Goal: Information Seeking & Learning: Learn about a topic

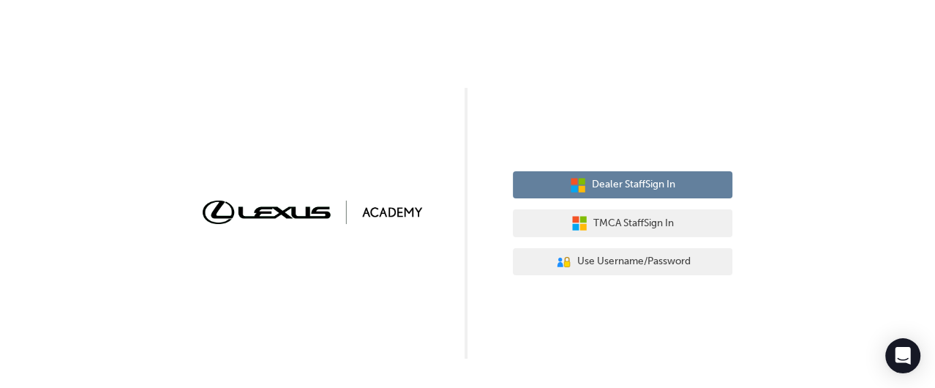
click at [557, 175] on button "Dealer Staff Sign In" at bounding box center [622, 185] width 219 height 28
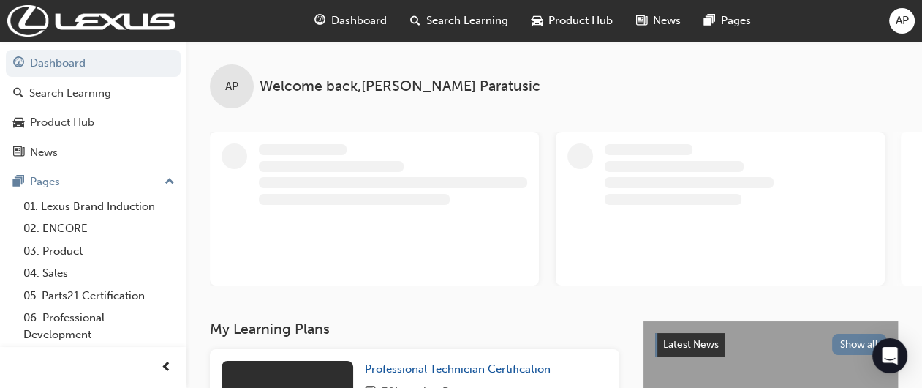
click at [364, 20] on span "Dashboard" at bounding box center [359, 20] width 56 height 17
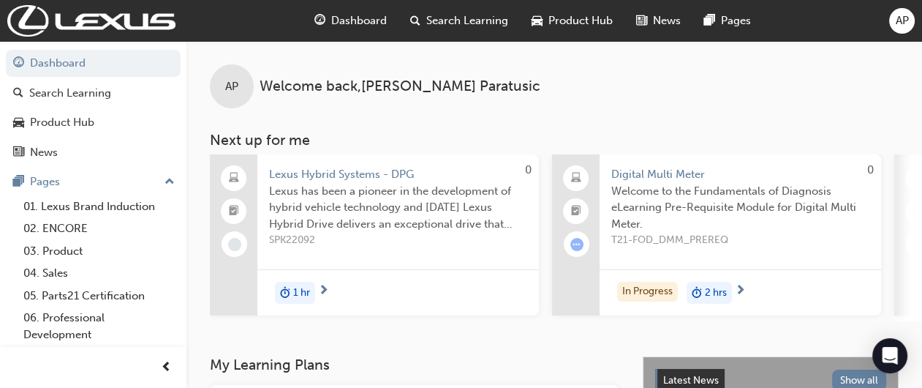
click at [364, 20] on span "Dashboard" at bounding box center [359, 20] width 56 height 17
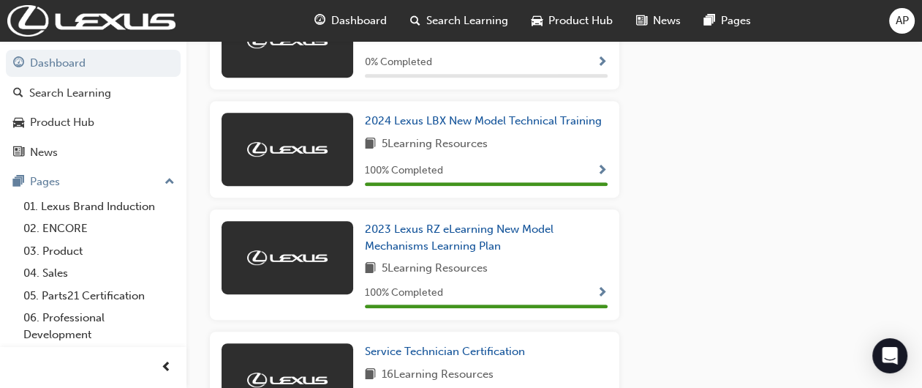
click at [881, 184] on div "Latest News Show all Welcome to your new Lexus Academy Revolutionise the way yo…" at bounding box center [771, 260] width 256 height 1487
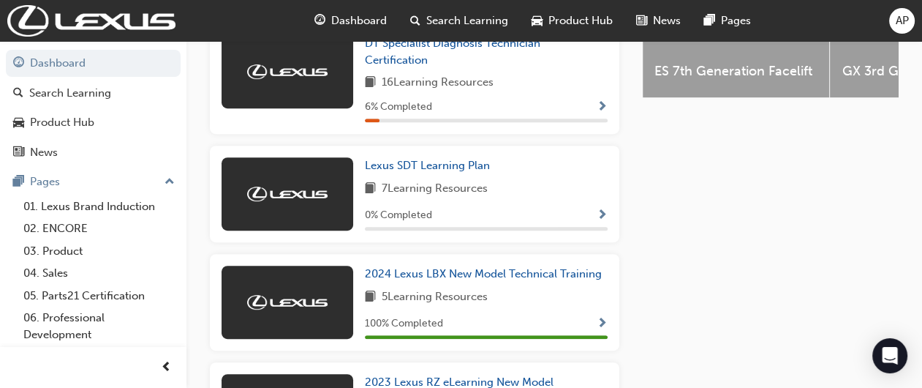
scroll to position [674, 0]
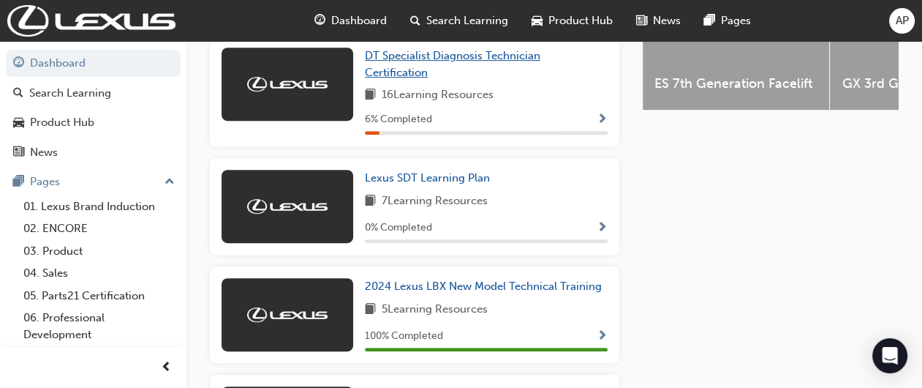
click at [524, 67] on link "DT Specialist Diagnosis Technician Certification" at bounding box center [486, 64] width 243 height 33
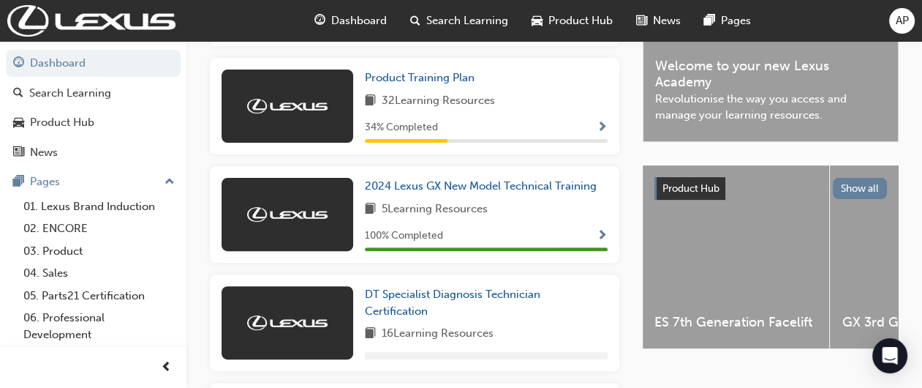
scroll to position [445, 0]
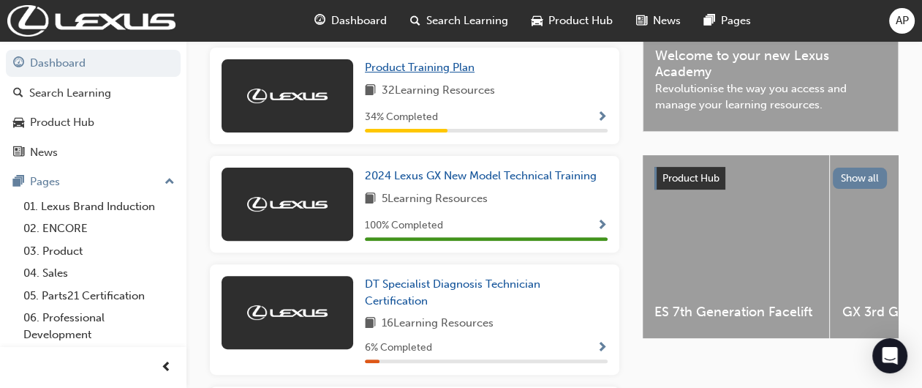
click at [457, 74] on span "Product Training Plan" at bounding box center [420, 67] width 110 height 13
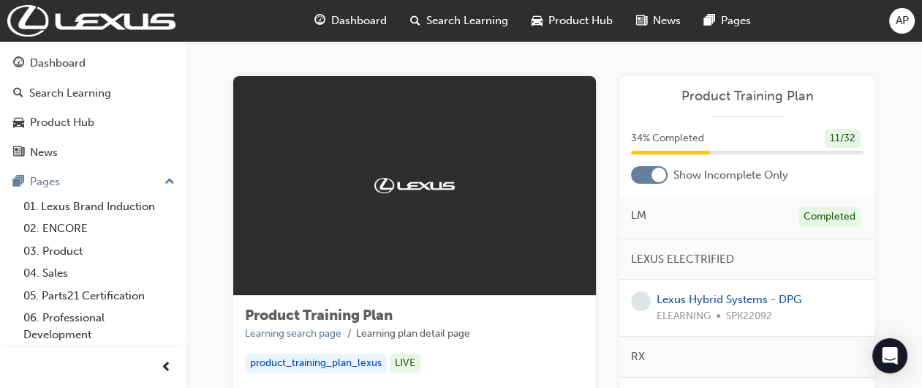
click at [644, 179] on div at bounding box center [649, 175] width 37 height 18
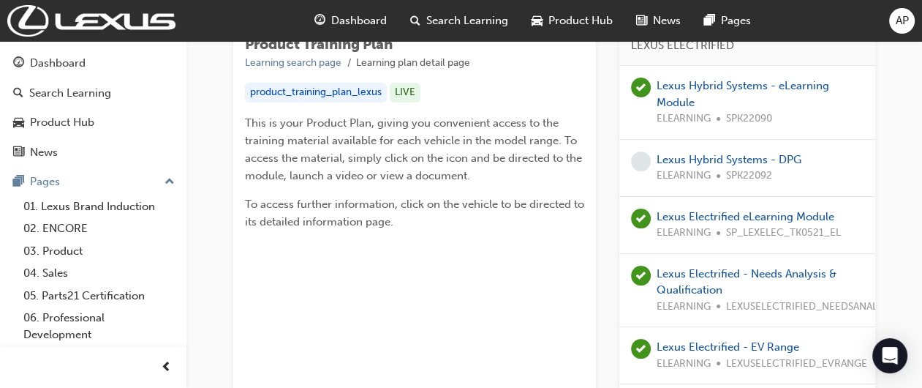
scroll to position [283, 0]
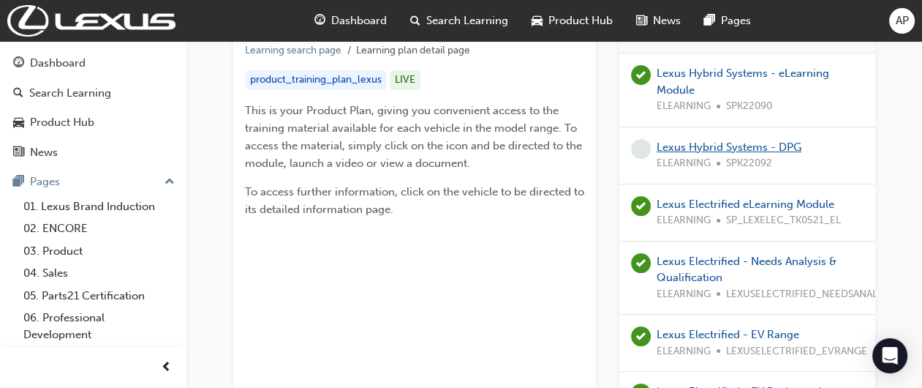
click at [794, 148] on link "Lexus Hybrid Systems - DPG" at bounding box center [729, 146] width 145 height 13
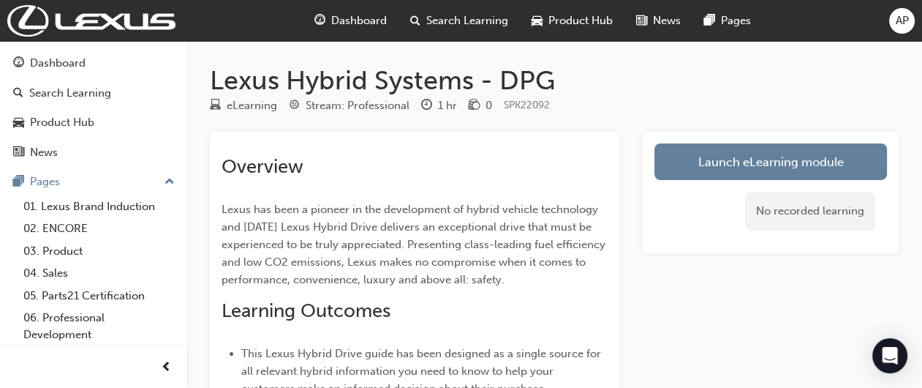
click at [792, 164] on link "Launch eLearning module" at bounding box center [771, 161] width 233 height 37
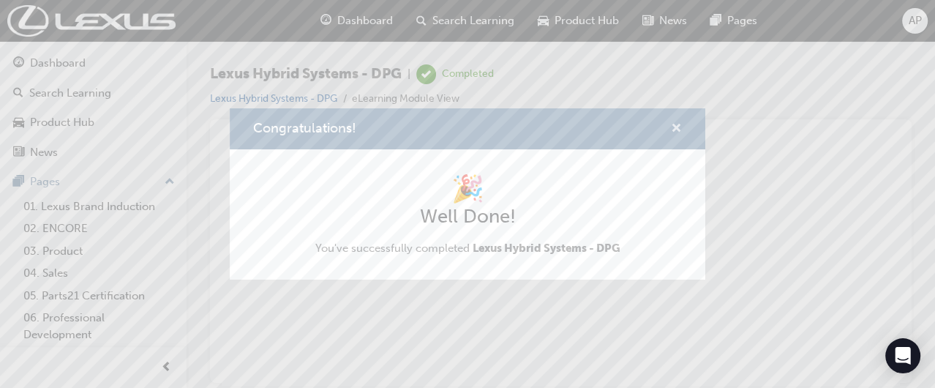
click at [675, 127] on span "cross-icon" at bounding box center [676, 129] width 11 height 13
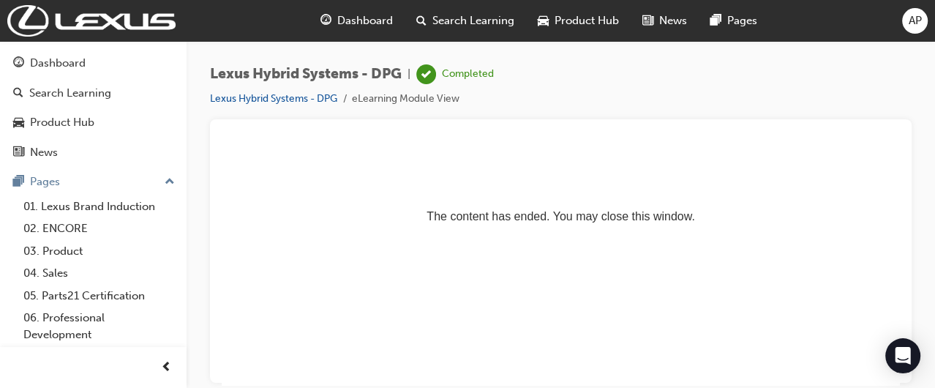
click at [345, 25] on span "Dashboard" at bounding box center [365, 20] width 56 height 17
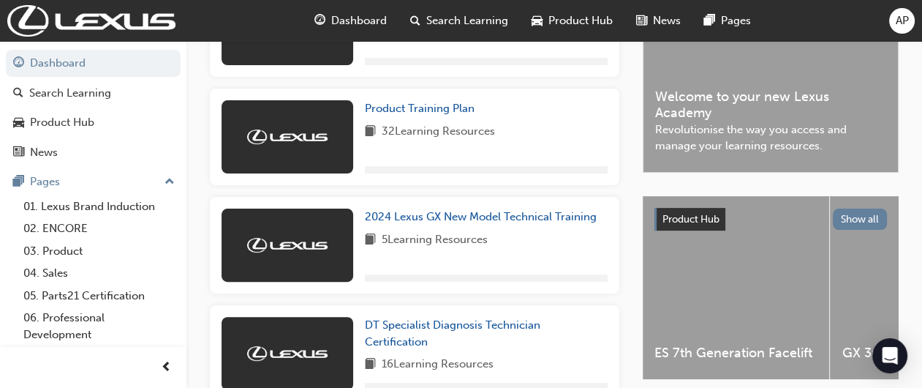
scroll to position [407, 0]
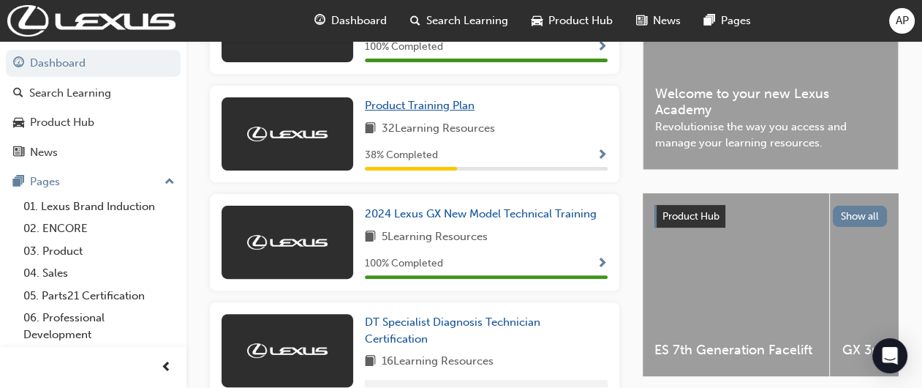
click at [469, 112] on span "Product Training Plan" at bounding box center [420, 105] width 110 height 13
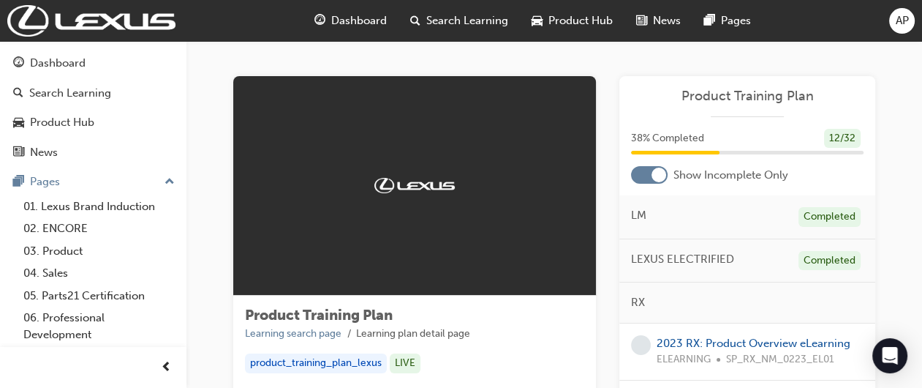
click at [659, 179] on div at bounding box center [659, 175] width 15 height 15
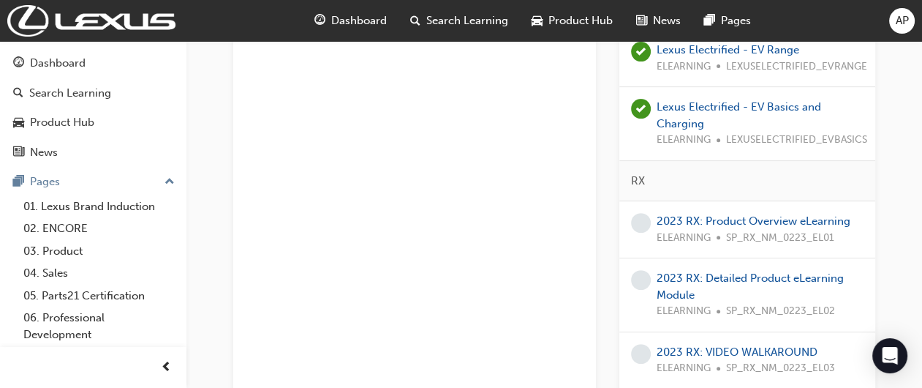
scroll to position [661, 0]
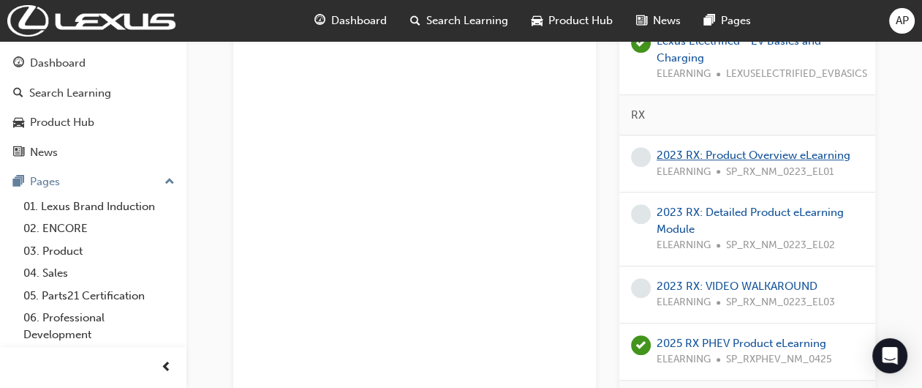
click at [828, 154] on link "2023 RX: Product Overview eLearning" at bounding box center [754, 154] width 194 height 13
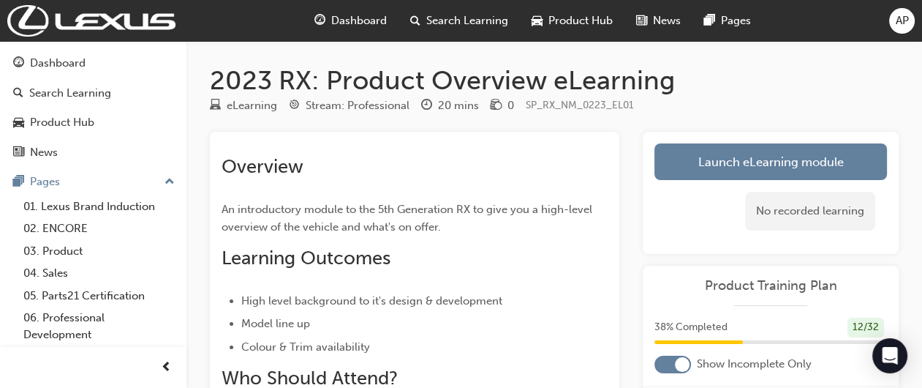
click at [768, 159] on link "Launch eLearning module" at bounding box center [771, 161] width 233 height 37
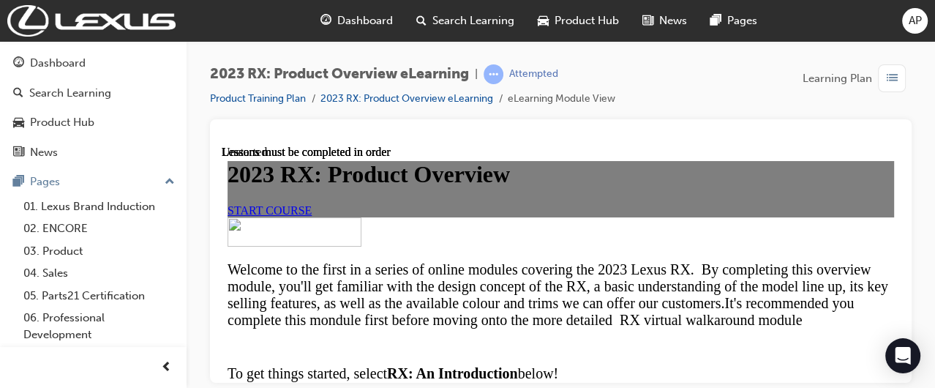
scroll to position [118, 0]
click at [312, 216] on span "START COURSE" at bounding box center [270, 209] width 84 height 12
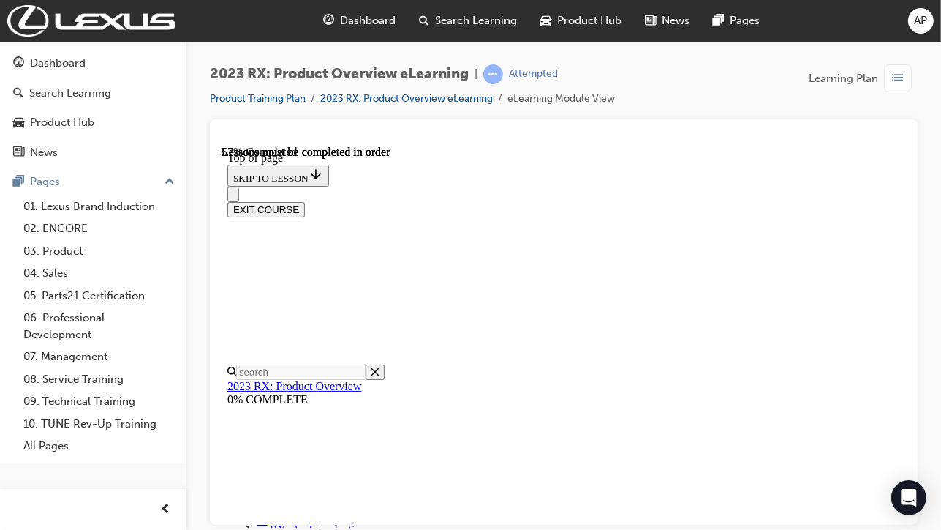
scroll to position [1650, 0]
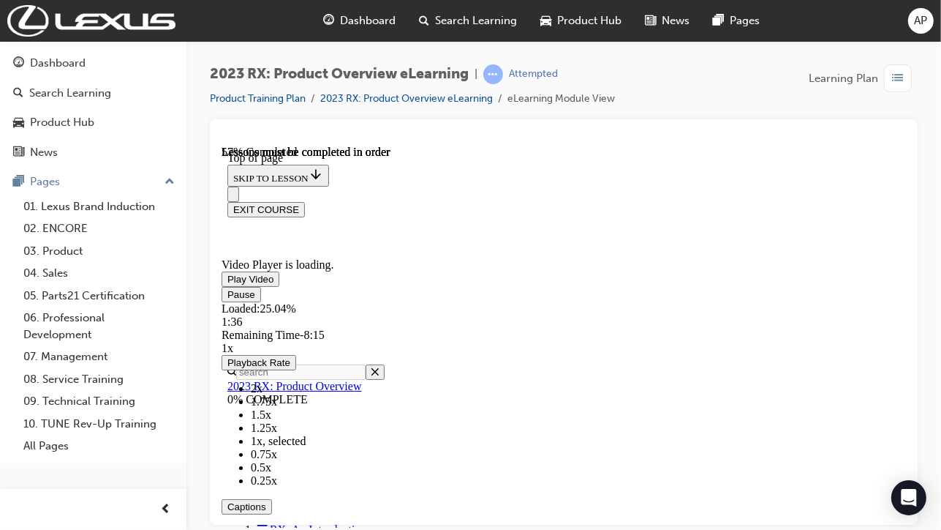
click at [906, 328] on div "Loaded : 25.04% 1:36" at bounding box center [563, 314] width 685 height 26
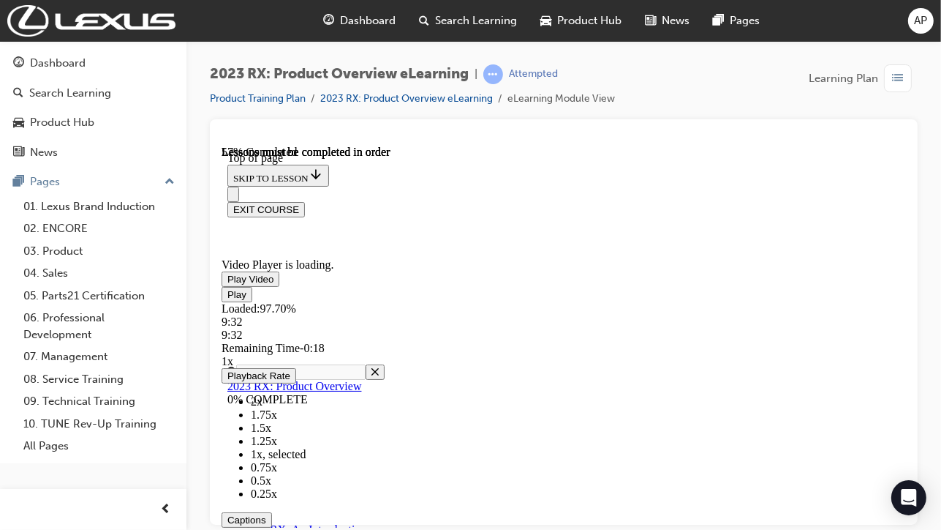
click at [885, 341] on div "9:32" at bounding box center [553, 334] width 664 height 13
click at [440, 255] on video "Video player" at bounding box center [330, 200] width 219 height 110
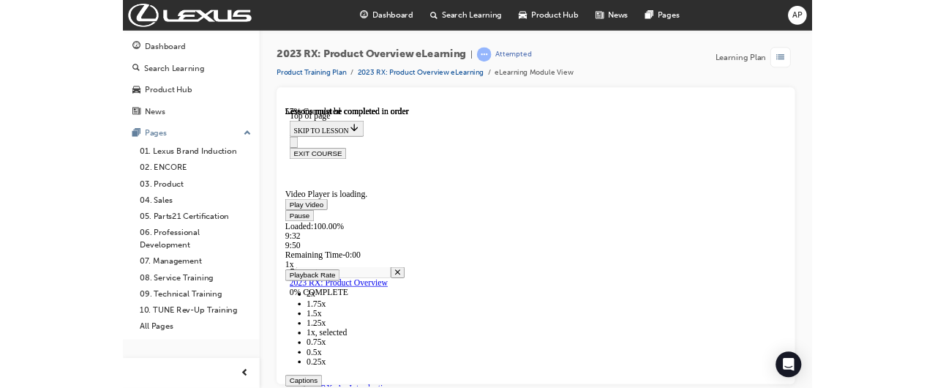
scroll to position [1647, 0]
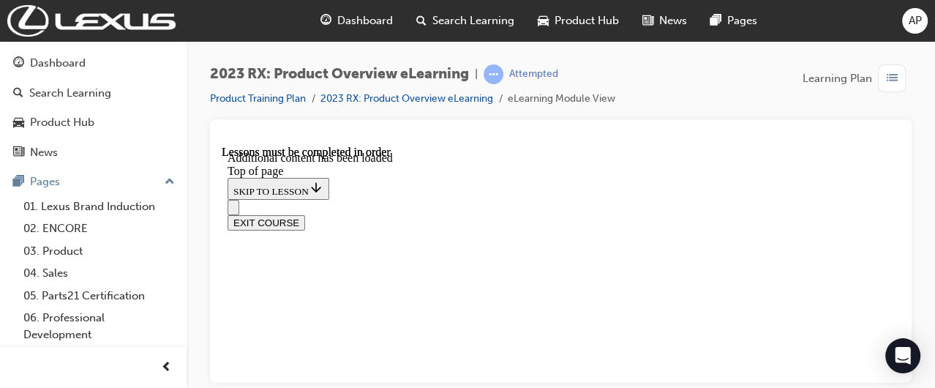
scroll to position [2109, 0]
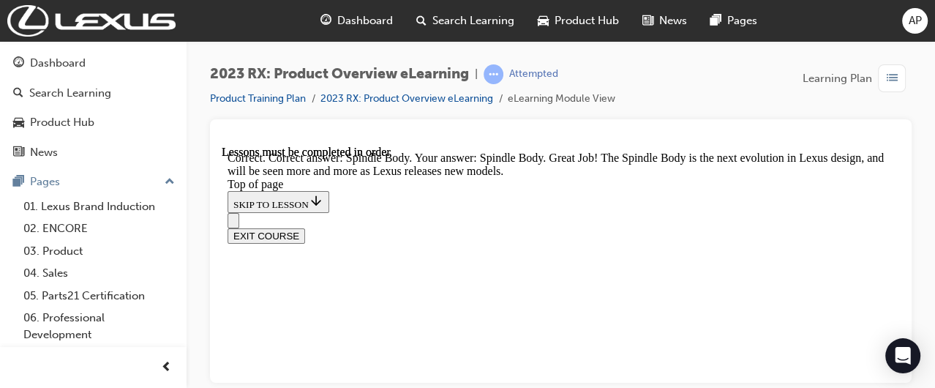
scroll to position [2557, 0]
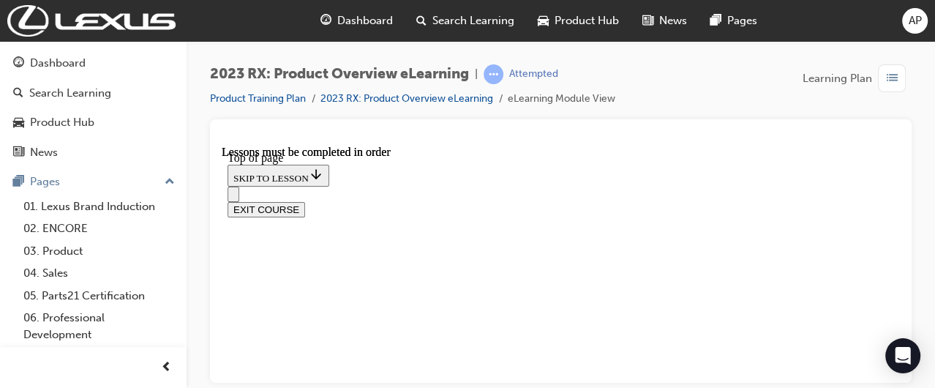
scroll to position [465, 0]
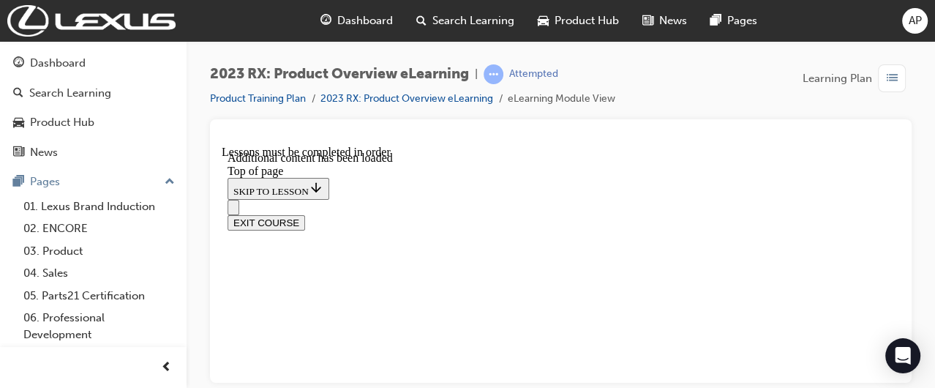
scroll to position [2630, 0]
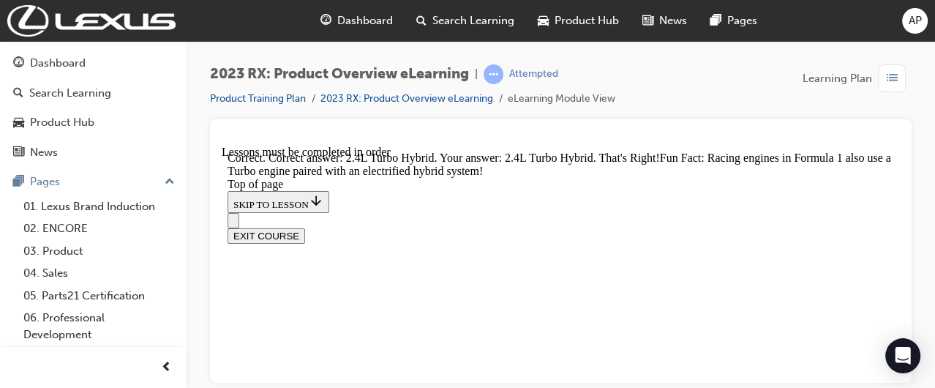
scroll to position [2988, 0]
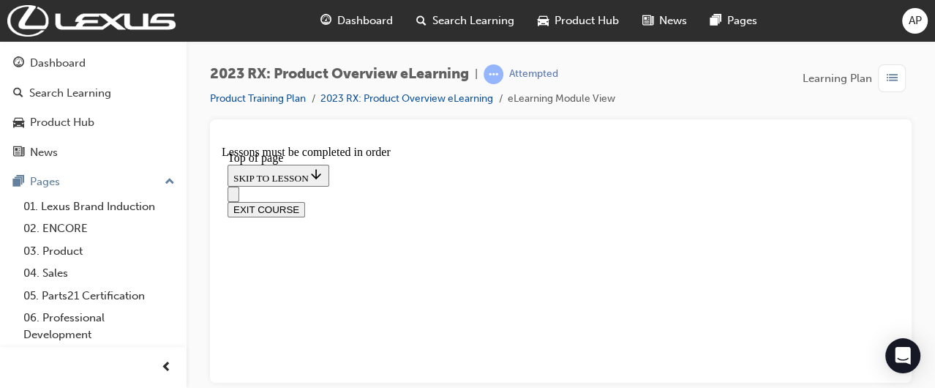
scroll to position [5274, 0]
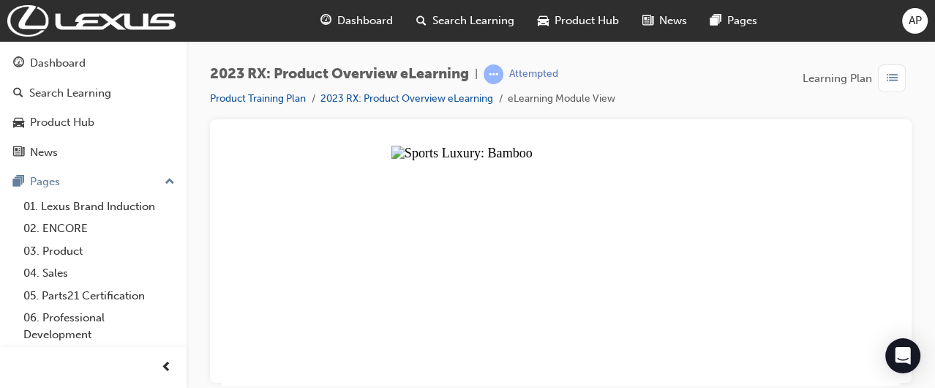
click at [467, 216] on button "Unzoom image" at bounding box center [561, 265] width 678 height 240
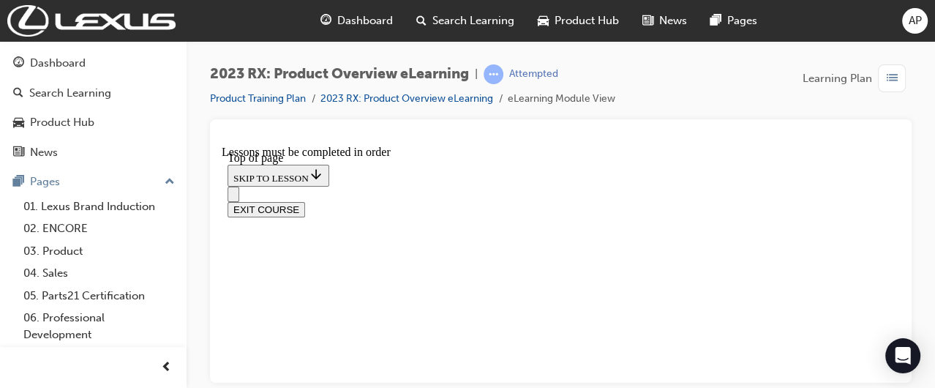
scroll to position [4459, 0]
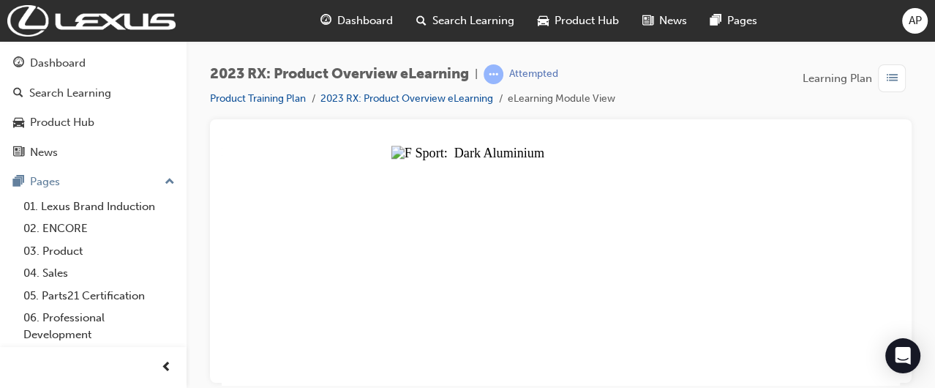
click at [752, 265] on button "Unzoom image" at bounding box center [561, 265] width 678 height 240
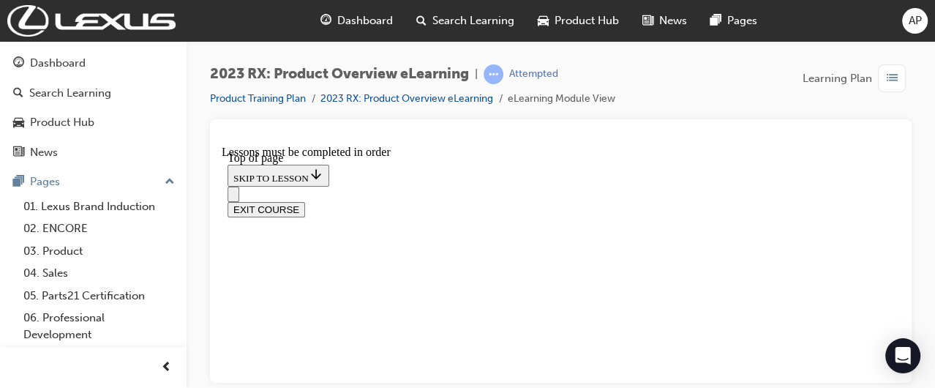
scroll to position [4190, 0]
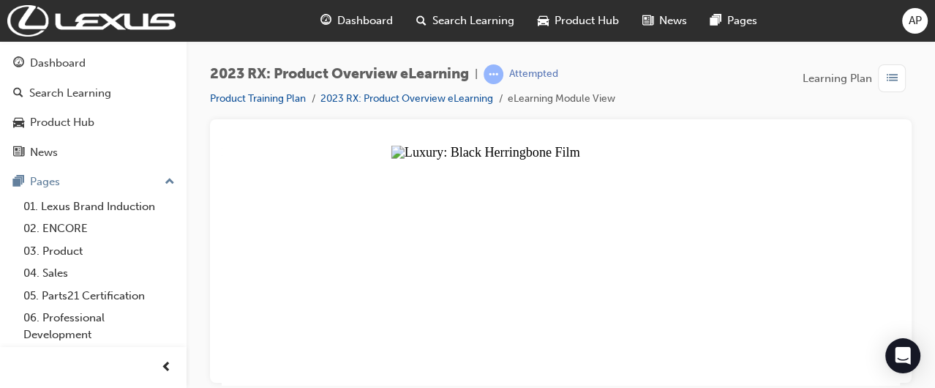
click at [783, 263] on button "Unzoom image" at bounding box center [561, 265] width 678 height 240
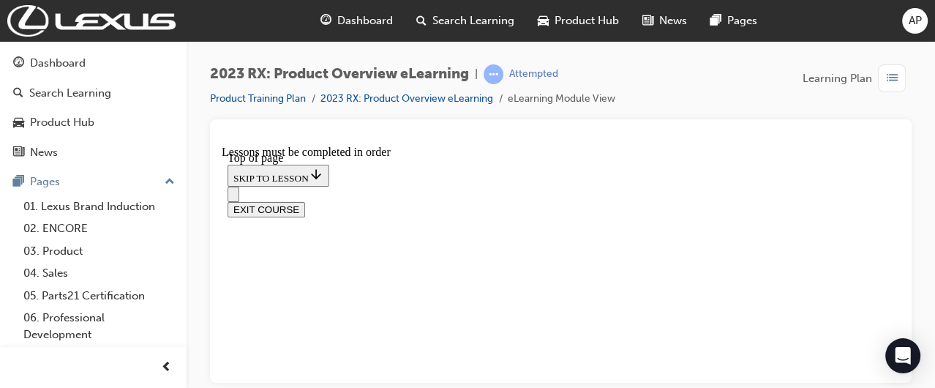
scroll to position [3835, 0]
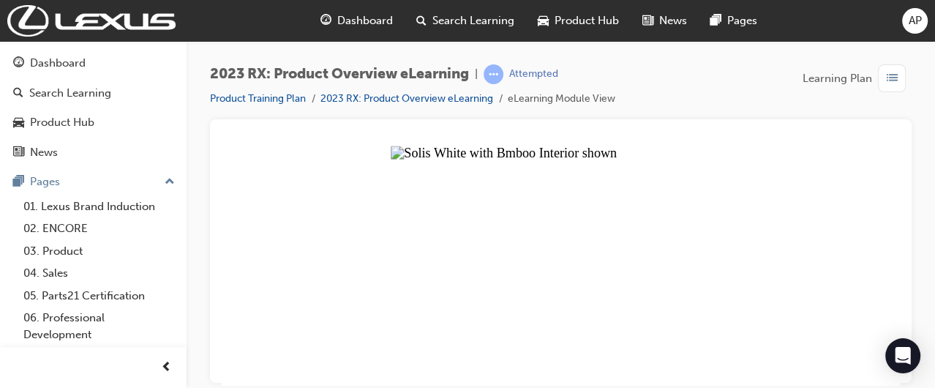
click at [791, 260] on button "Unzoom image" at bounding box center [561, 265] width 678 height 240
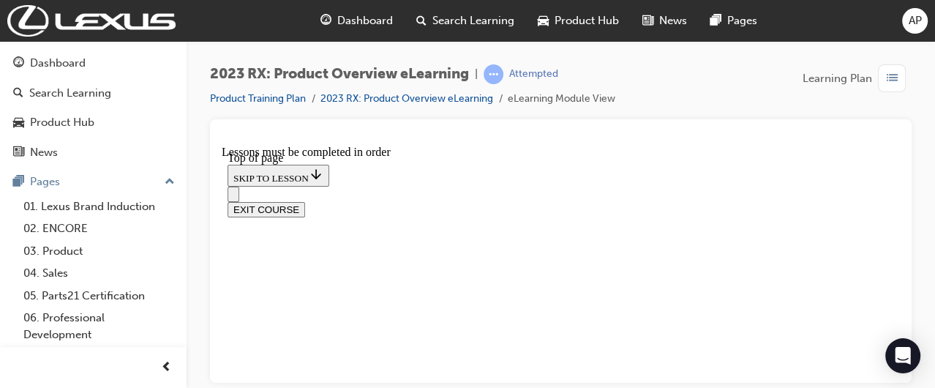
scroll to position [3462, 0]
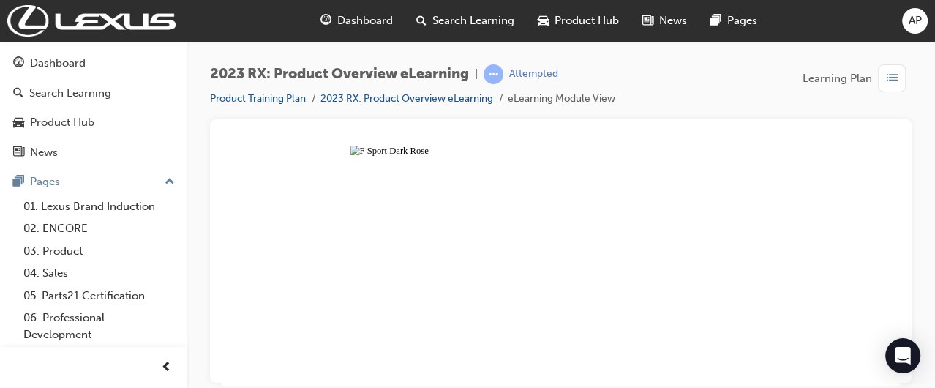
click at [807, 302] on button "Unzoom image" at bounding box center [561, 265] width 678 height 240
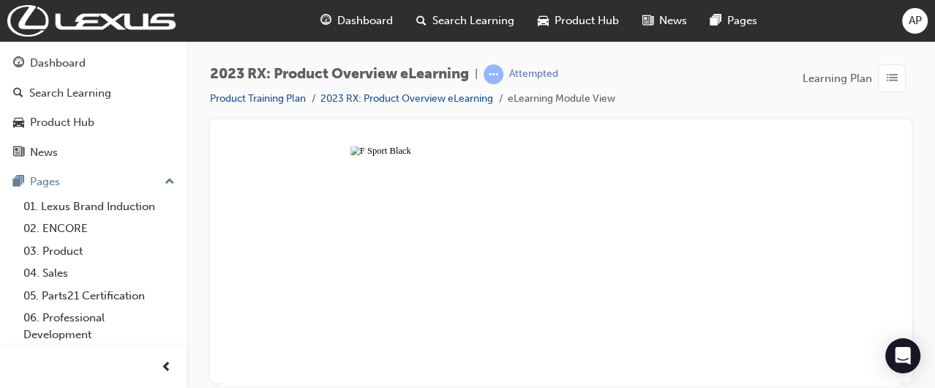
click at [828, 240] on button "Unzoom image" at bounding box center [561, 265] width 678 height 240
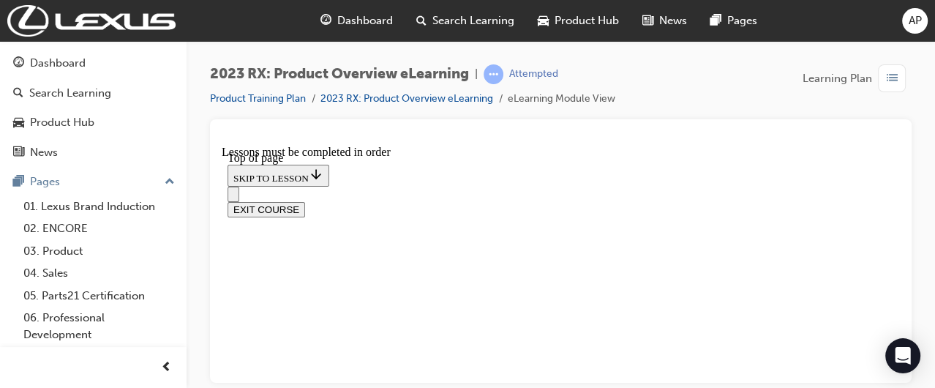
scroll to position [2862, 0]
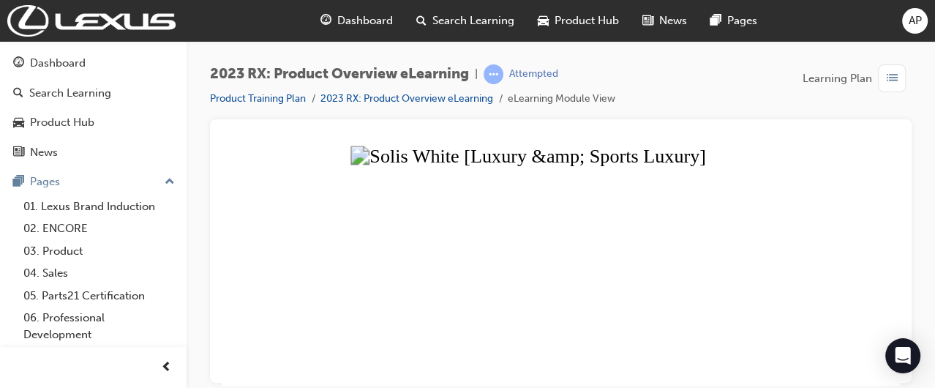
click at [820, 233] on button "Unzoom image" at bounding box center [561, 265] width 678 height 240
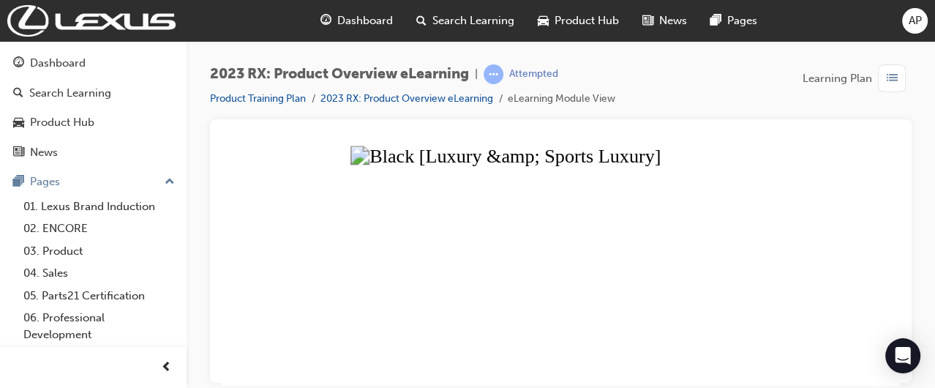
click at [843, 208] on button "Unzoom image" at bounding box center [561, 265] width 678 height 240
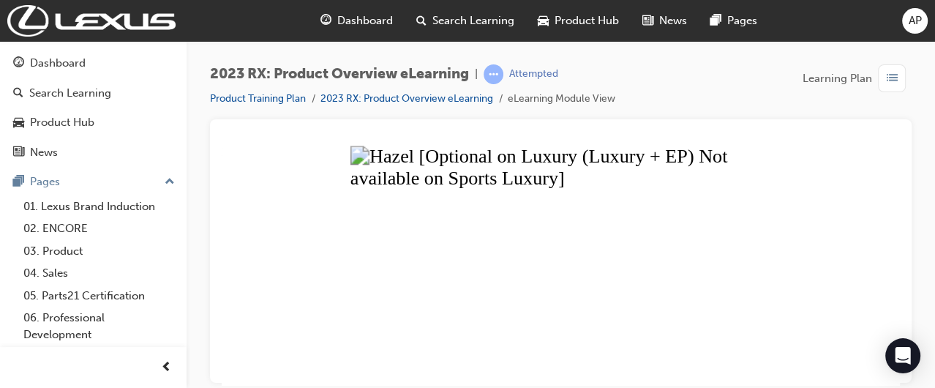
click at [850, 220] on button "Unzoom image" at bounding box center [561, 265] width 678 height 240
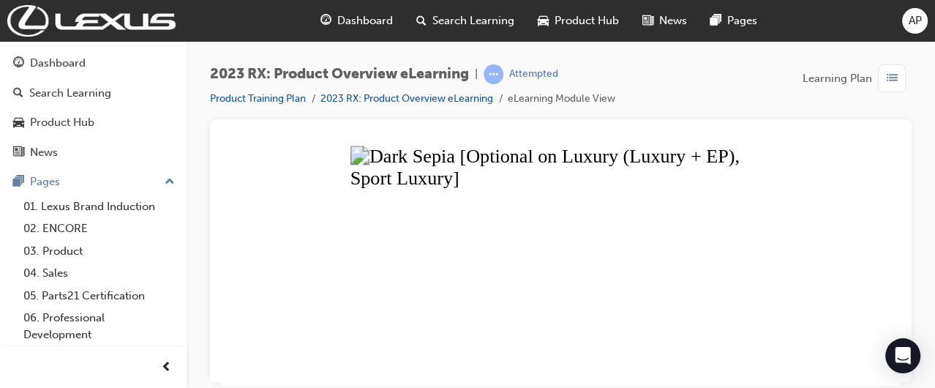
click at [840, 247] on button "Unzoom image" at bounding box center [561, 265] width 678 height 240
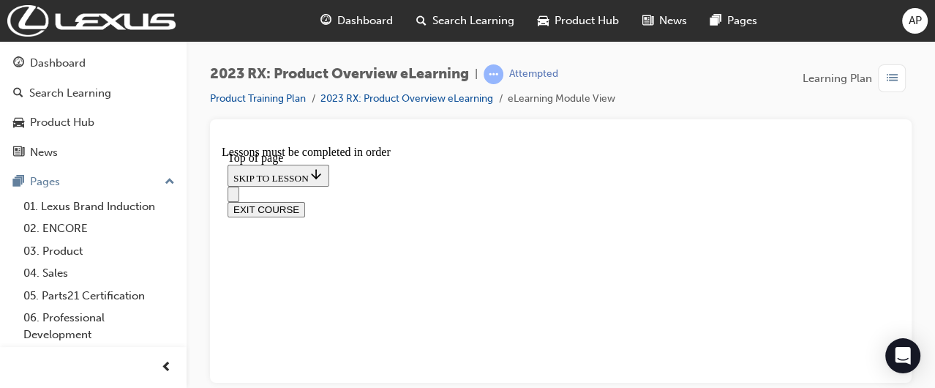
scroll to position [2549, 0]
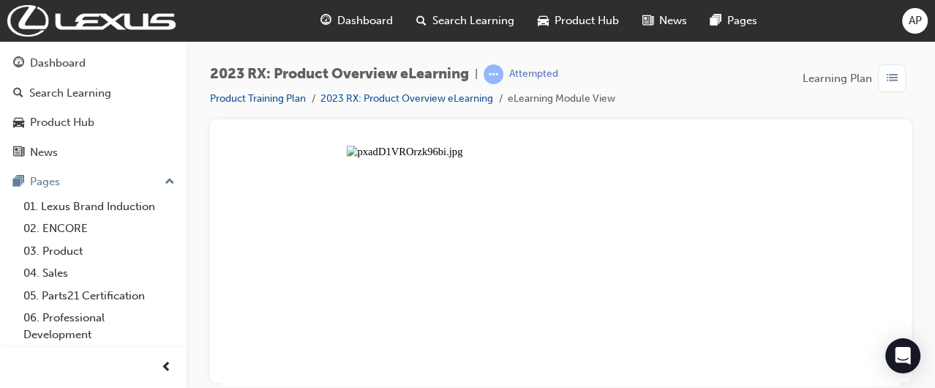
click at [826, 266] on button "Unzoom image" at bounding box center [561, 265] width 678 height 240
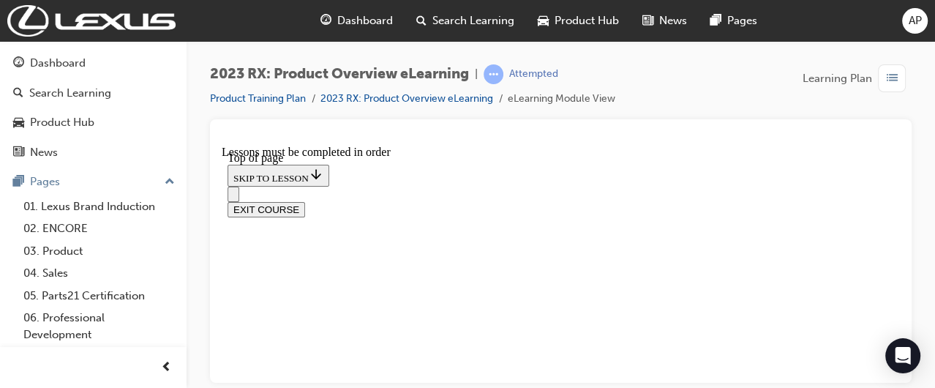
scroll to position [2161, 0]
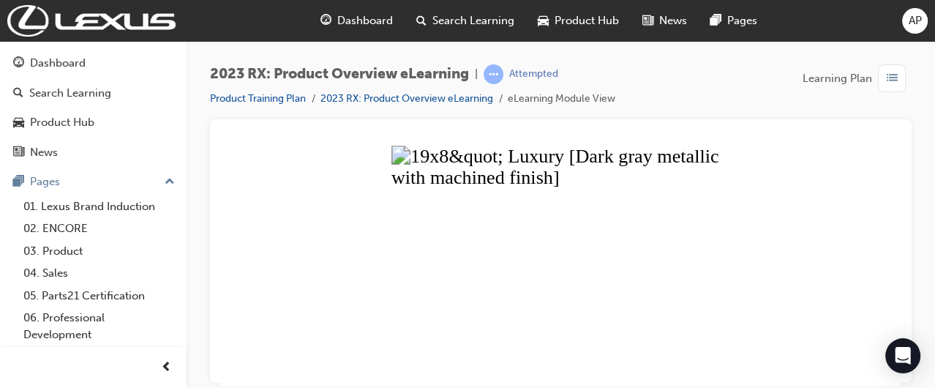
click at [780, 318] on button "Unzoom image" at bounding box center [561, 265] width 678 height 240
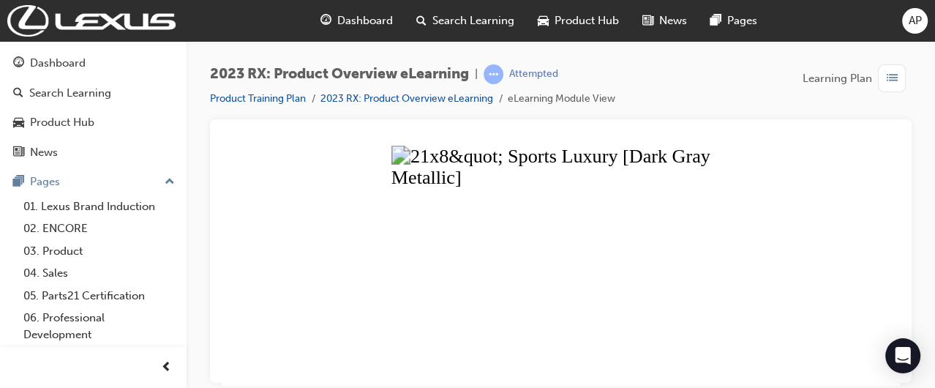
click at [778, 269] on button "Unzoom image" at bounding box center [561, 265] width 678 height 240
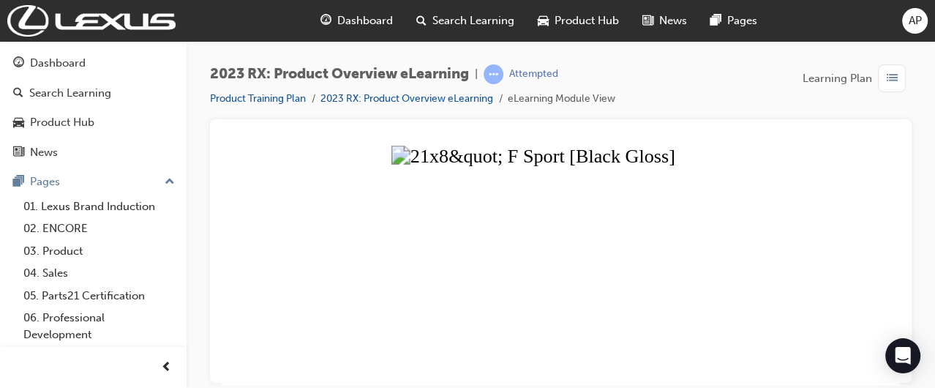
click at [819, 252] on button "Unzoom image" at bounding box center [561, 265] width 678 height 240
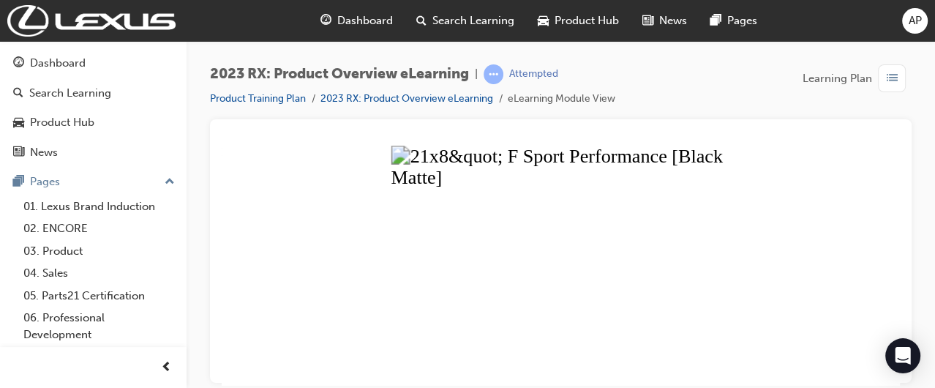
click at [808, 282] on button "Unzoom image" at bounding box center [561, 265] width 678 height 240
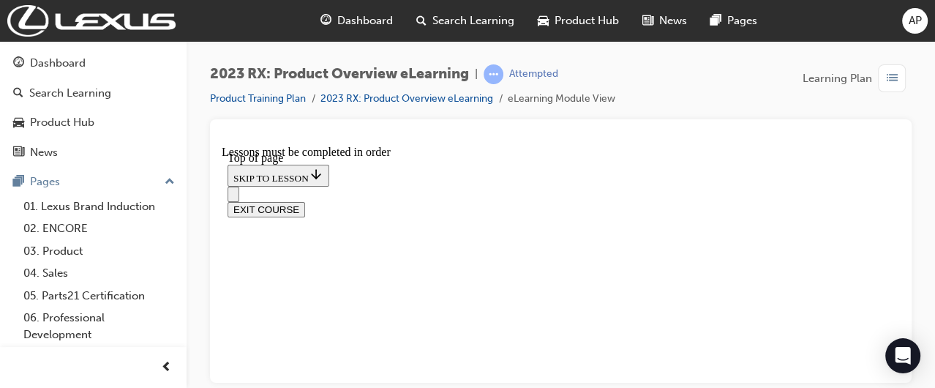
scroll to position [1203, 0]
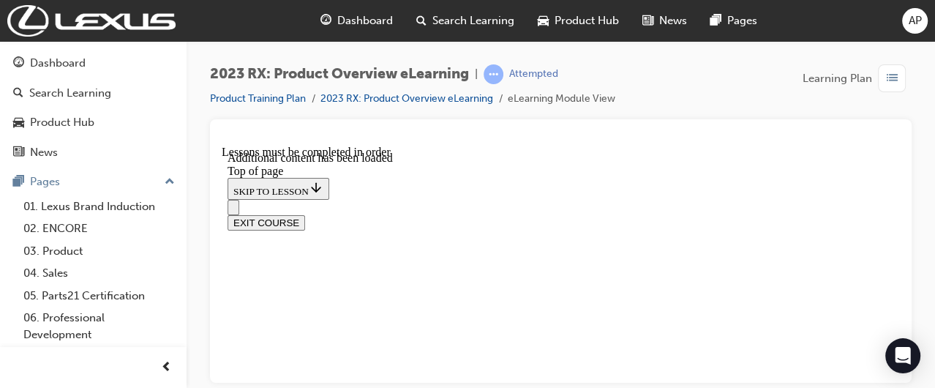
scroll to position [5501, 0]
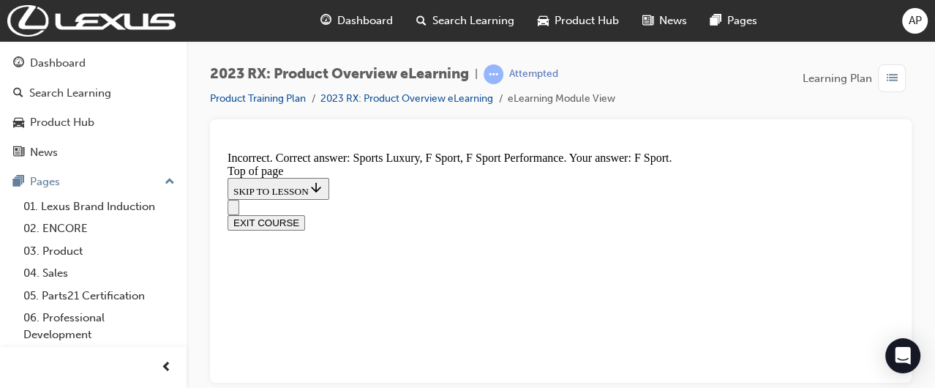
scroll to position [5481, 0]
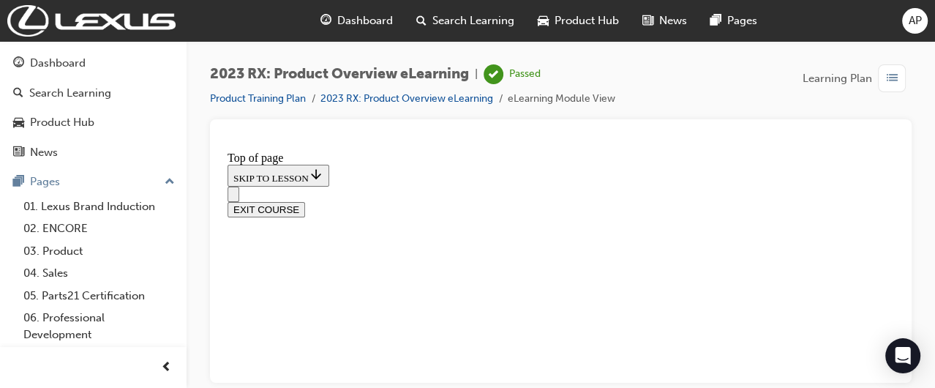
scroll to position [0, 0]
click at [305, 246] on button "EXIT COURSE" at bounding box center [267, 253] width 78 height 15
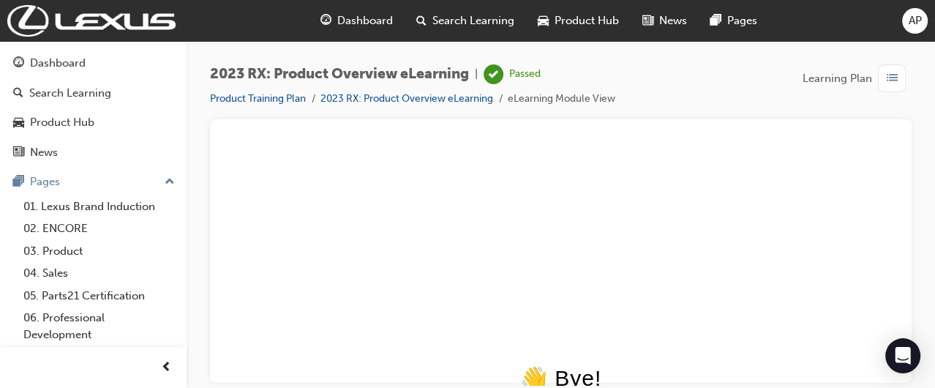
click at [348, 19] on span "Dashboard" at bounding box center [365, 20] width 56 height 17
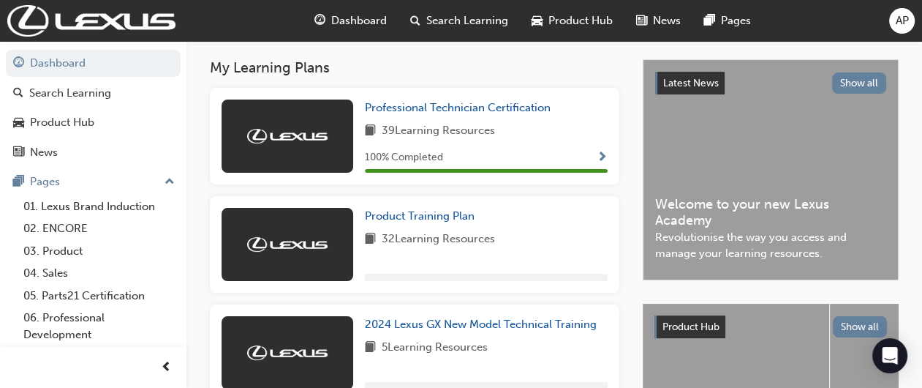
scroll to position [364, 0]
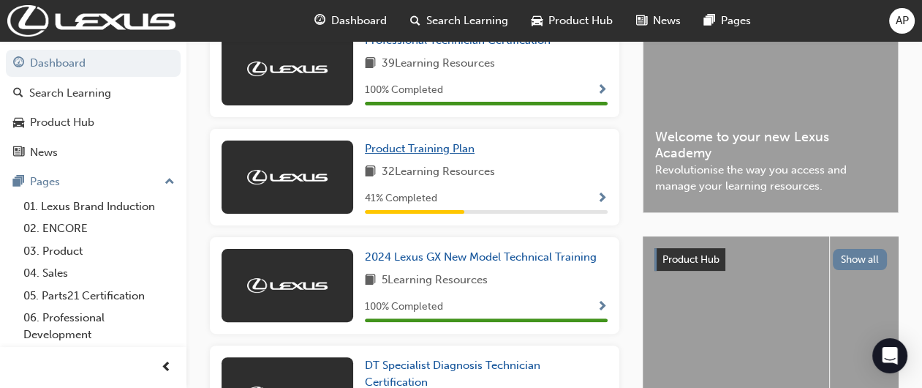
click at [465, 155] on span "Product Training Plan" at bounding box center [420, 148] width 110 height 13
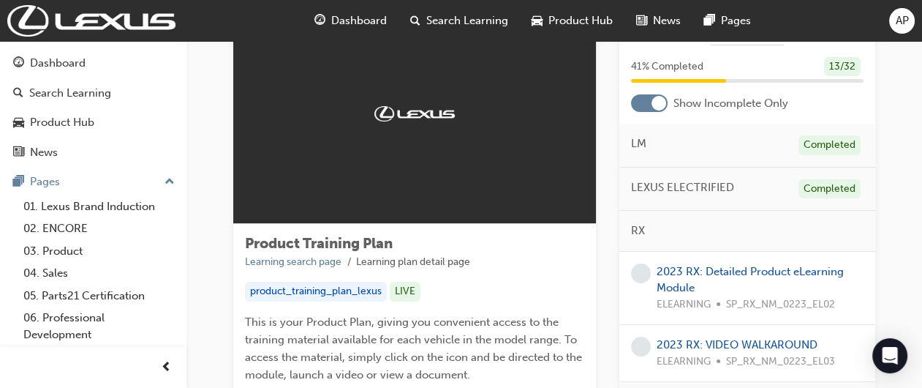
scroll to position [89, 0]
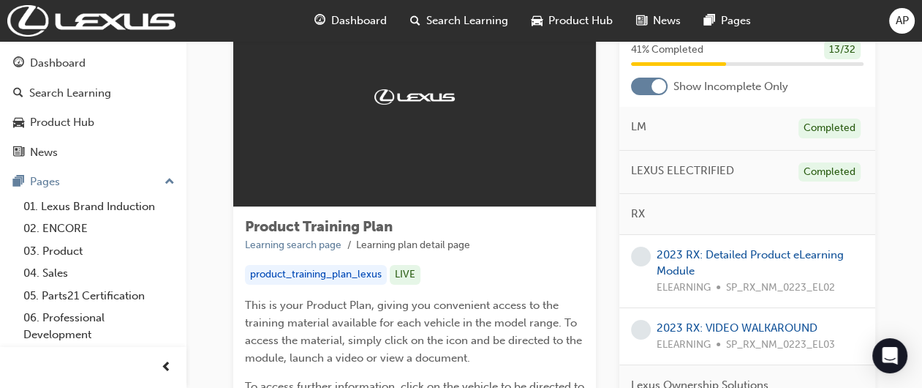
click at [644, 80] on div at bounding box center [649, 87] width 37 height 18
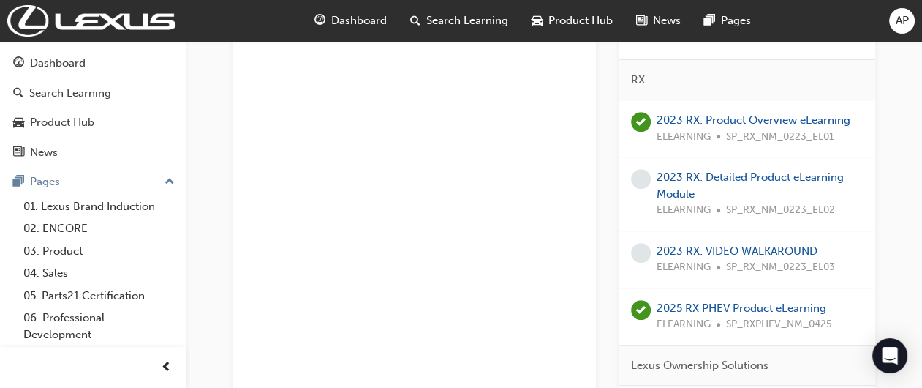
scroll to position [669, 0]
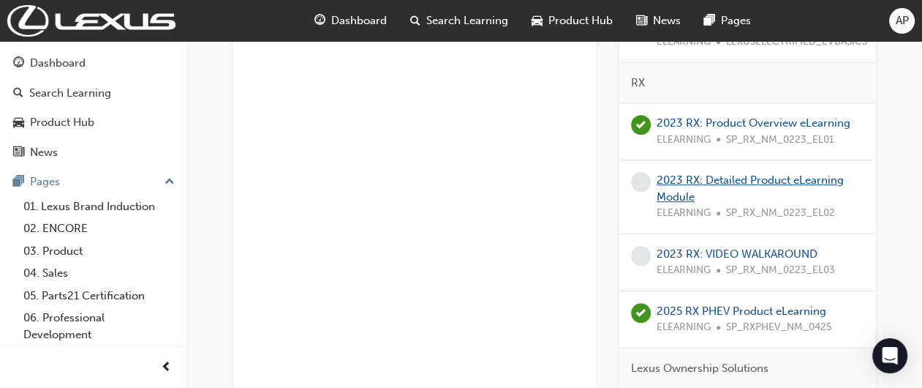
click at [830, 181] on link "2023 RX: Detailed Product eLearning Module" at bounding box center [750, 188] width 187 height 30
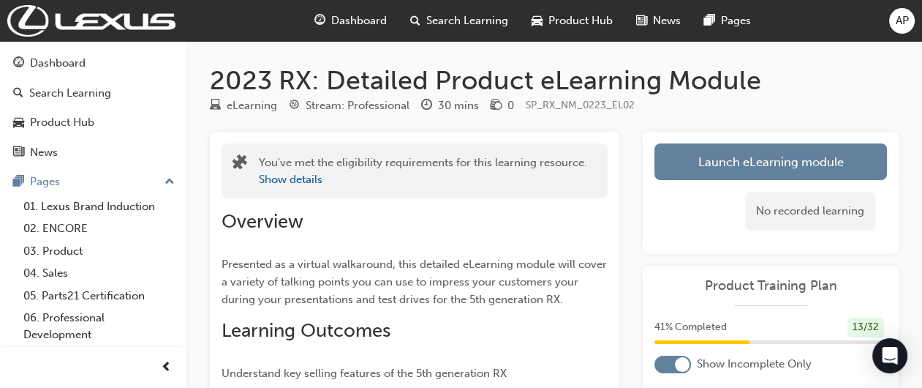
click at [843, 159] on link "Launch eLearning module" at bounding box center [771, 161] width 233 height 37
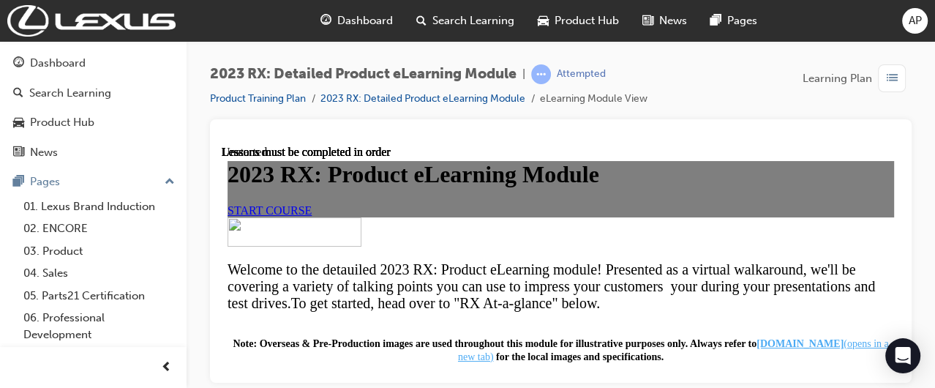
scroll to position [187, 0]
click at [312, 203] on link "START COURSE" at bounding box center [270, 209] width 84 height 12
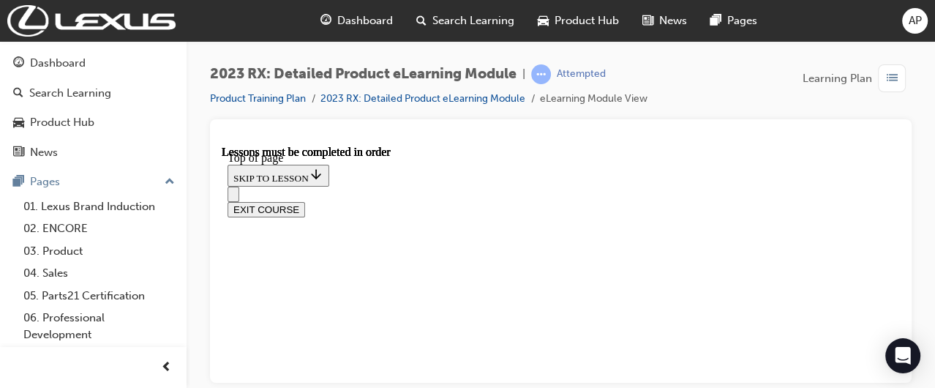
scroll to position [2184, 0]
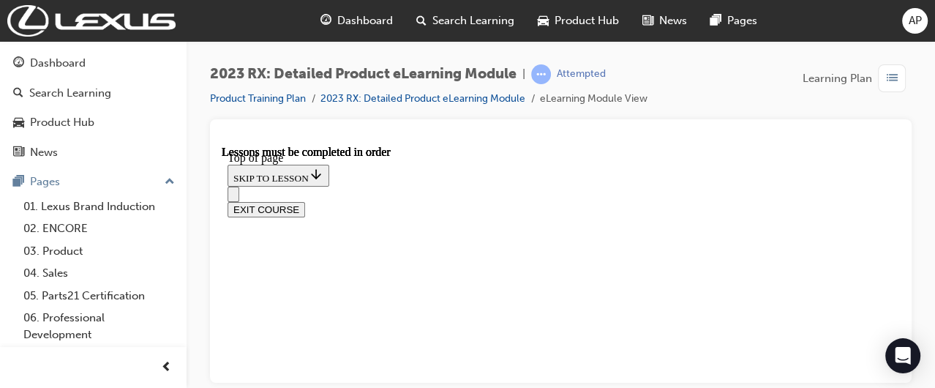
scroll to position [444, 0]
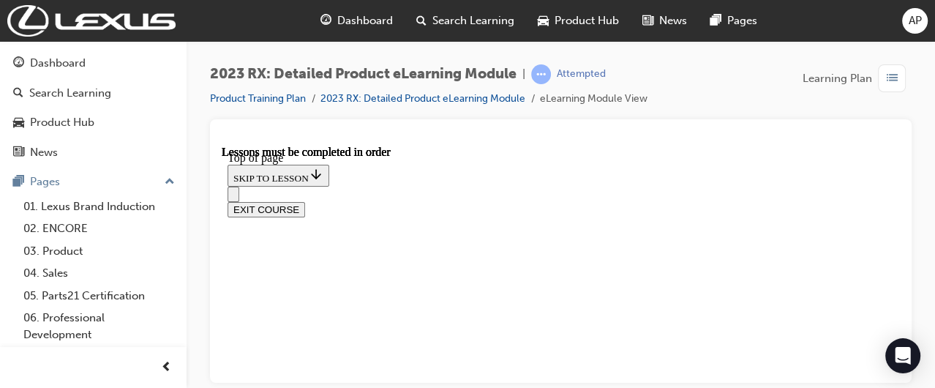
scroll to position [467, 0]
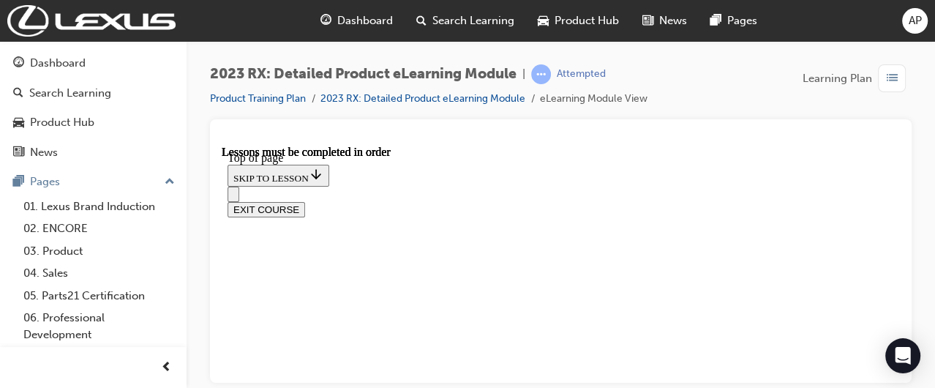
scroll to position [1947, 0]
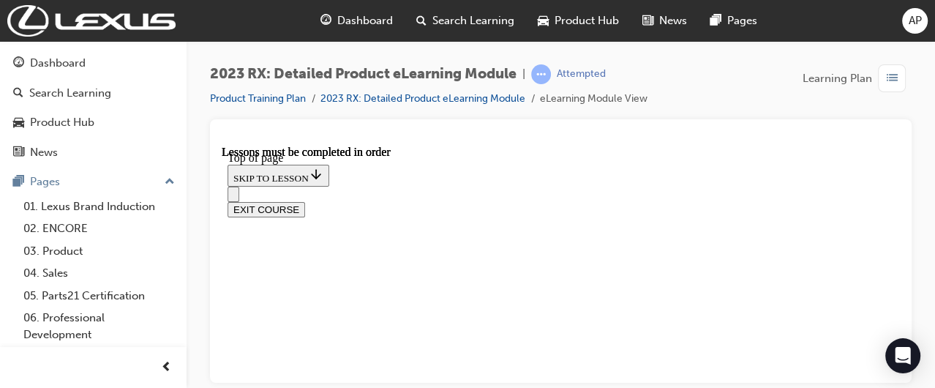
scroll to position [1029, 0]
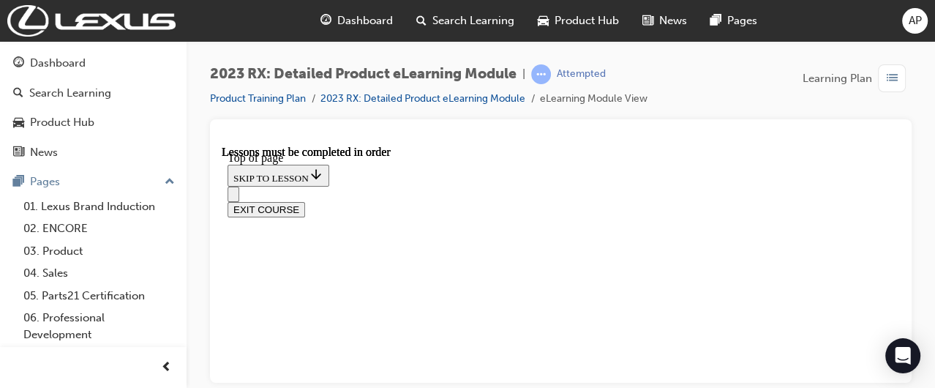
scroll to position [675, 0]
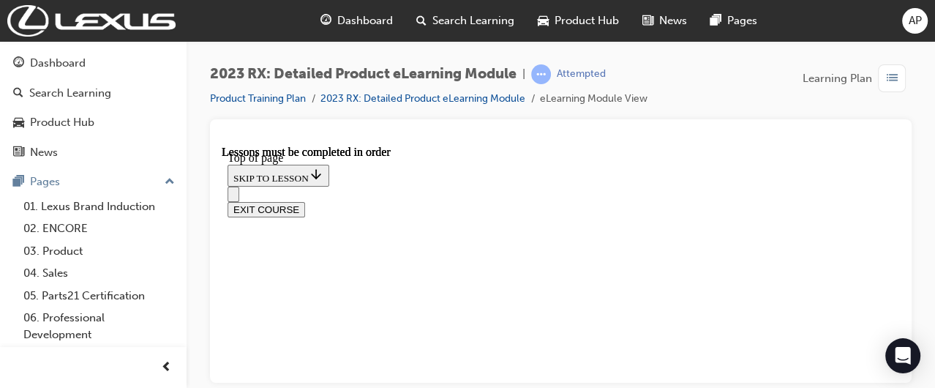
scroll to position [1405, 0]
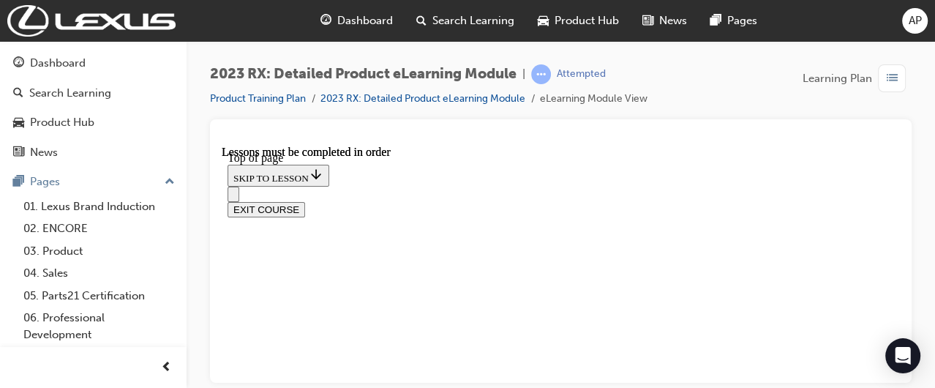
scroll to position [421, 0]
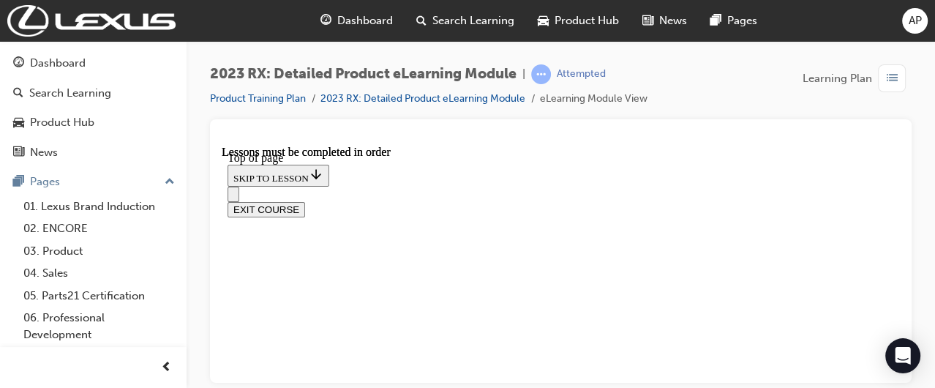
scroll to position [565, 0]
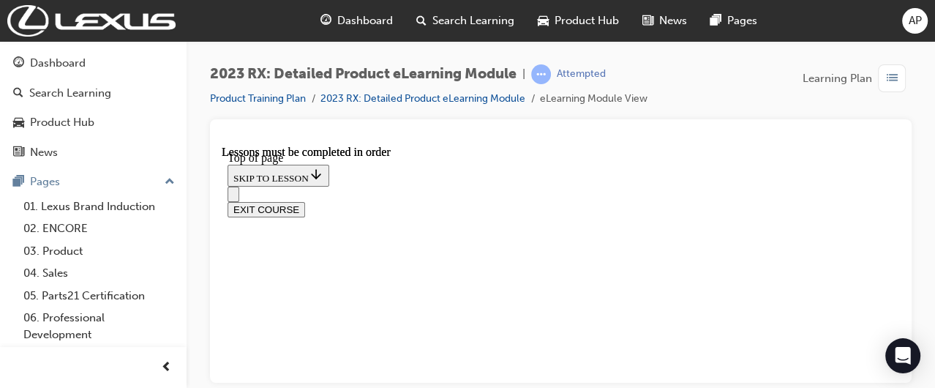
scroll to position [475, 0]
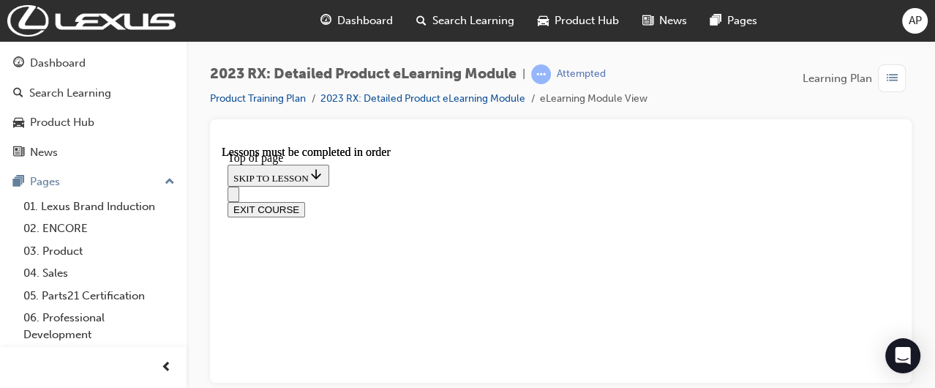
scroll to position [684, 0]
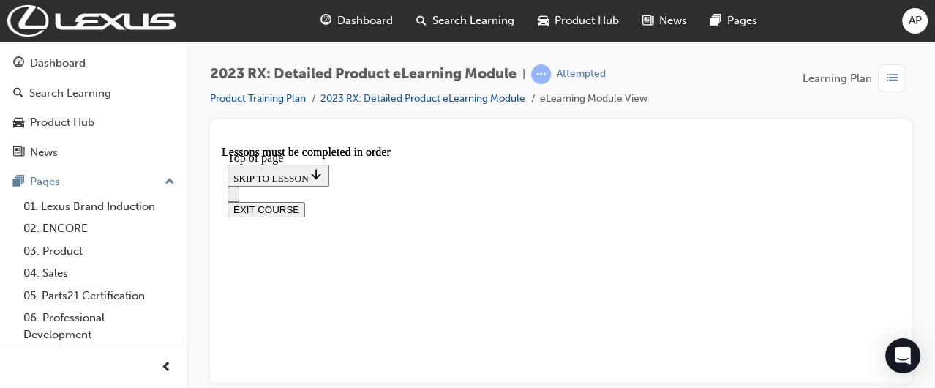
scroll to position [3844, 0]
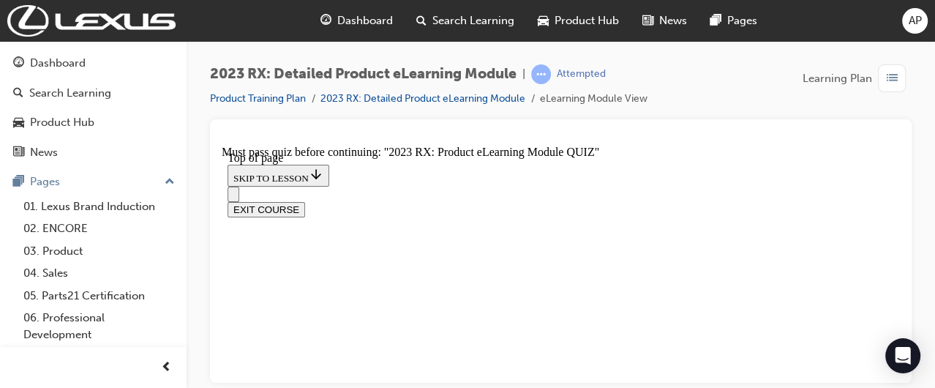
scroll to position [318, 0]
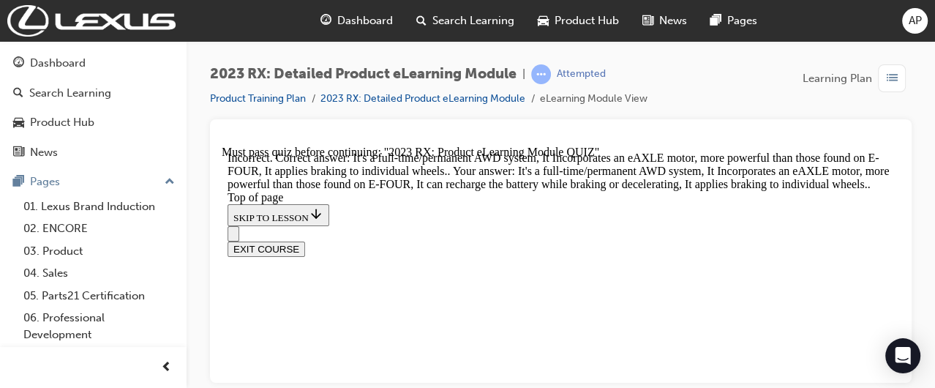
scroll to position [594, 0]
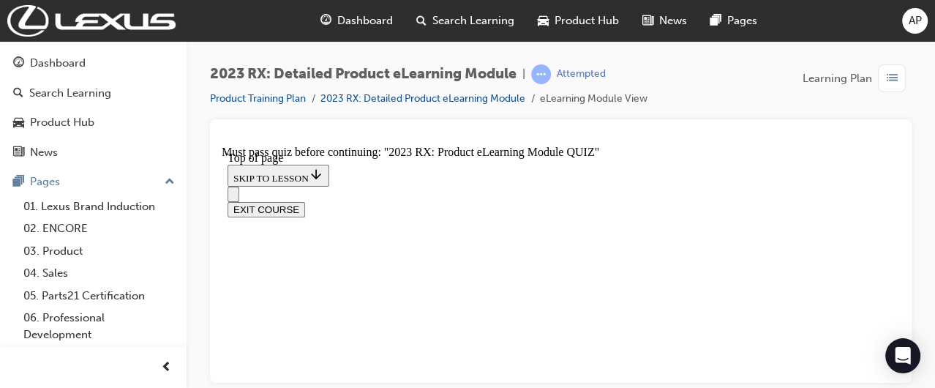
scroll to position [45, 0]
